Goal: Navigation & Orientation: Find specific page/section

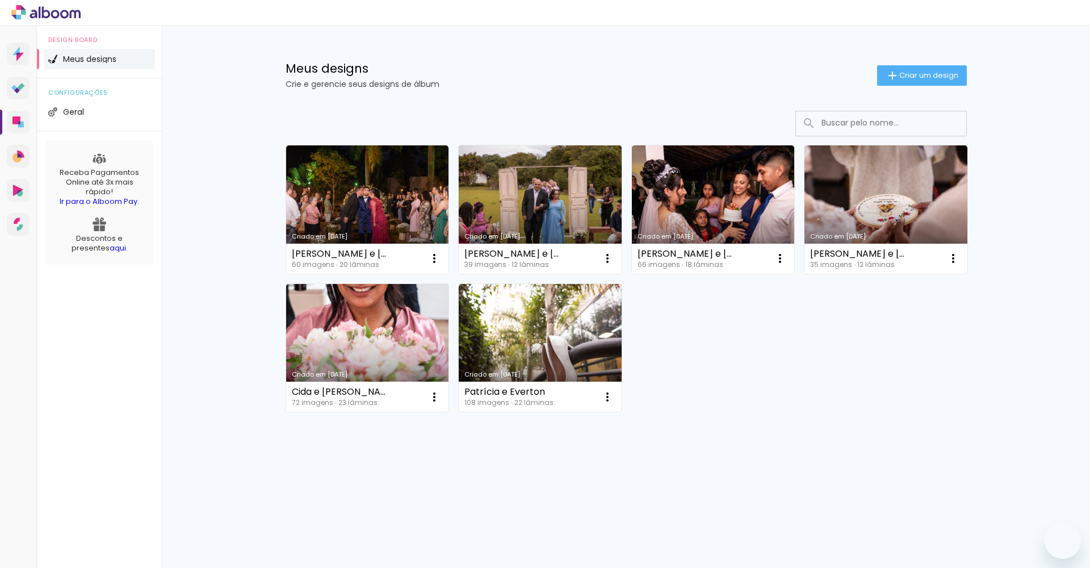
click at [240, 4] on div at bounding box center [545, 13] width 1090 height 26
